Goal: Task Accomplishment & Management: Complete application form

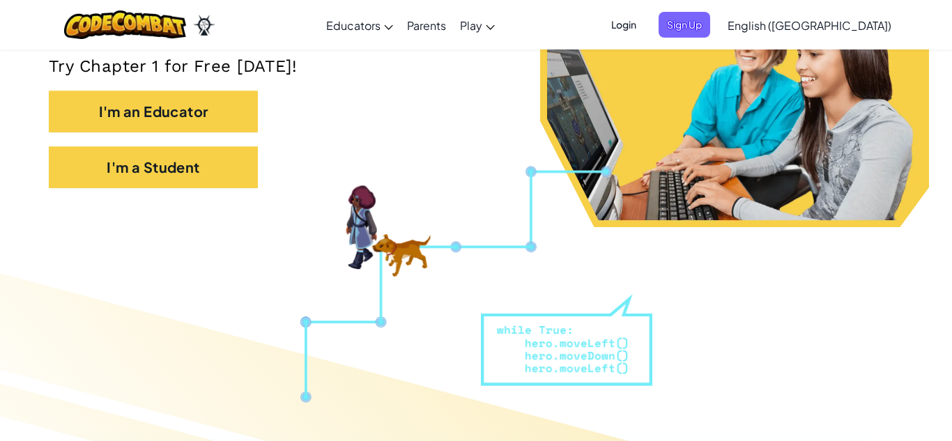
scroll to position [298, 0]
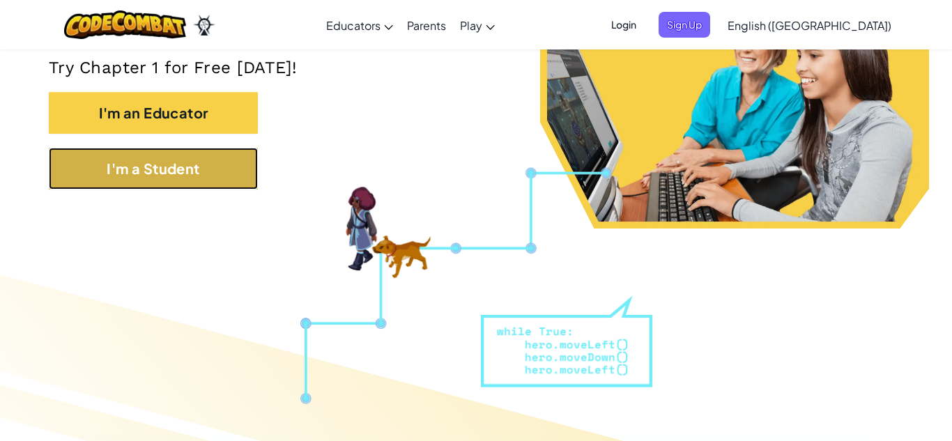
click at [156, 170] on button "I'm a Student" at bounding box center [153, 169] width 209 height 42
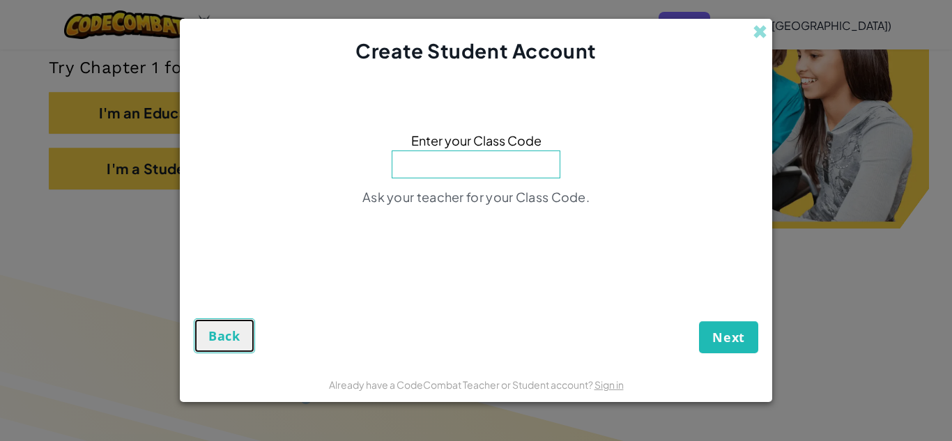
click at [210, 331] on span "Back" at bounding box center [224, 336] width 32 height 17
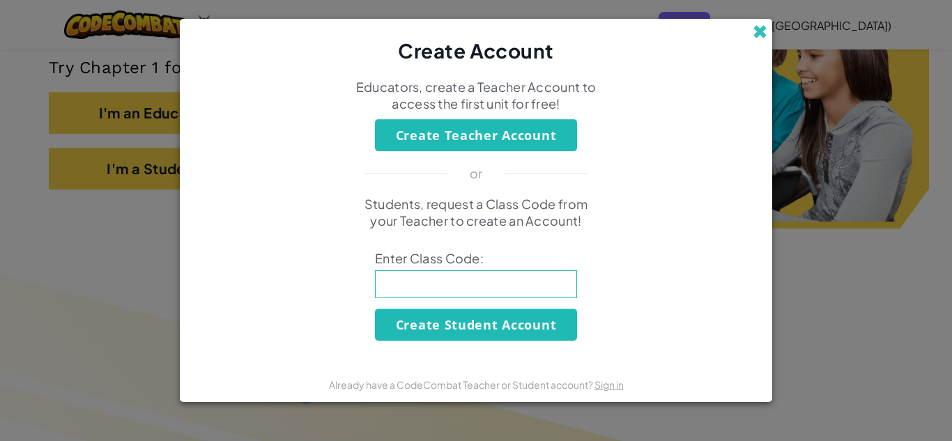
click at [756, 28] on span at bounding box center [760, 31] width 15 height 15
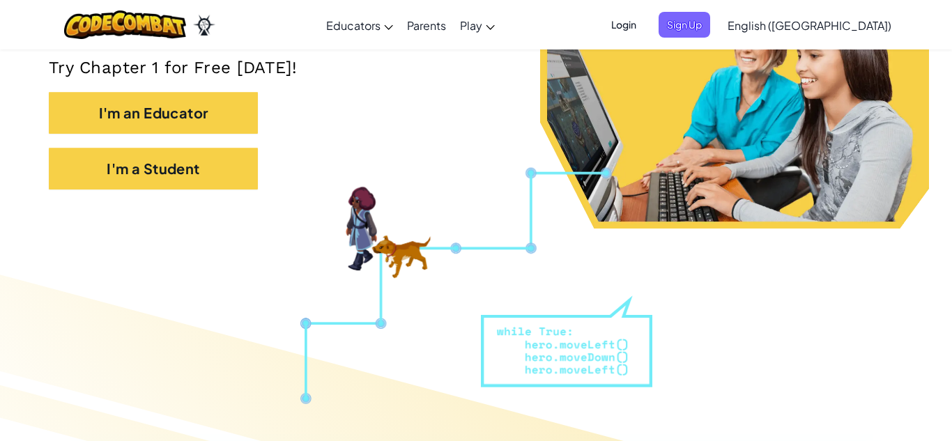
click at [476, 137] on div "I'm an Educator" at bounding box center [476, 120] width 855 height 56
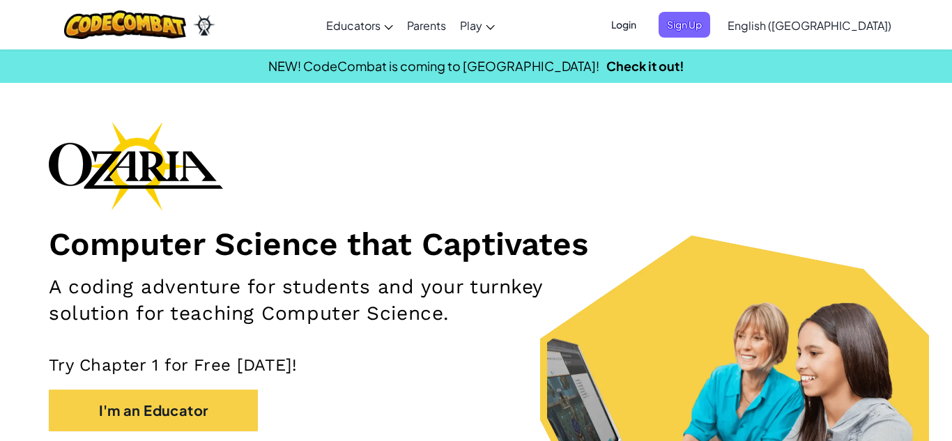
click at [645, 26] on span "Login" at bounding box center [624, 25] width 42 height 26
